Goal: Information Seeking & Learning: Find specific fact

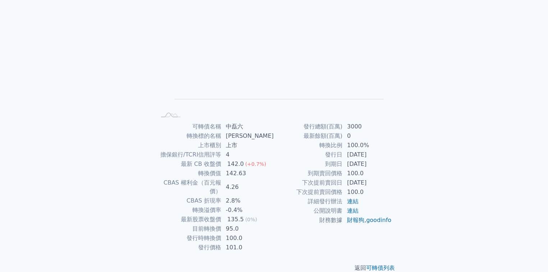
scroll to position [61, 0]
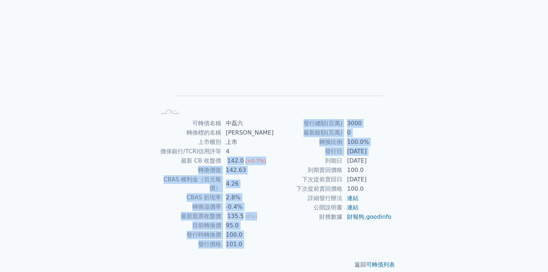
drag, startPoint x: 230, startPoint y: 158, endPoint x: 275, endPoint y: 160, distance: 44.9
click at [275, 160] on div "可轉債名稱 中磊六 轉換標的名稱 中磊 上市櫃別 上市 擔保銀行/TCRI信用評等 4 最新 CB 收盤價 142.0 (+0.7%) 轉換價值 142.63…" at bounding box center [273, 184] width 253 height 130
click at [275, 160] on td "到期日" at bounding box center [308, 160] width 69 height 9
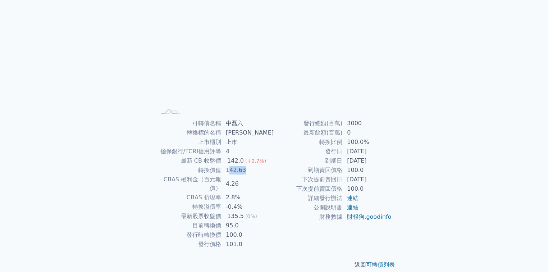
drag, startPoint x: 232, startPoint y: 171, endPoint x: 249, endPoint y: 171, distance: 17.3
click at [249, 171] on td "142.63" at bounding box center [247, 169] width 52 height 9
click at [233, 221] on tbody "可轉債名稱 中磊六 轉換標的名稱 中磊 上市櫃別 上市 擔保銀行/TCRI信用評等 4 最新 CB 收盤價 142.0 (+0.7%) 轉換價值 142.63…" at bounding box center [215, 184] width 118 height 130
click at [230, 230] on td "100.0" at bounding box center [247, 234] width 52 height 9
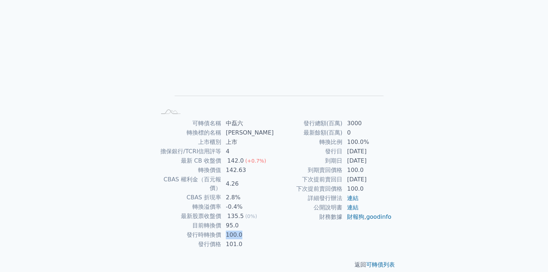
drag, startPoint x: 228, startPoint y: 226, endPoint x: 273, endPoint y: 215, distance: 46.0
click at [250, 230] on td "100.0" at bounding box center [247, 234] width 52 height 9
drag, startPoint x: 317, startPoint y: 142, endPoint x: 382, endPoint y: 138, distance: 65.5
click at [382, 138] on tr "轉換比例 100.0%" at bounding box center [333, 141] width 118 height 9
click at [382, 138] on td "100.0%" at bounding box center [367, 141] width 49 height 9
